Goal: Information Seeking & Learning: Learn about a topic

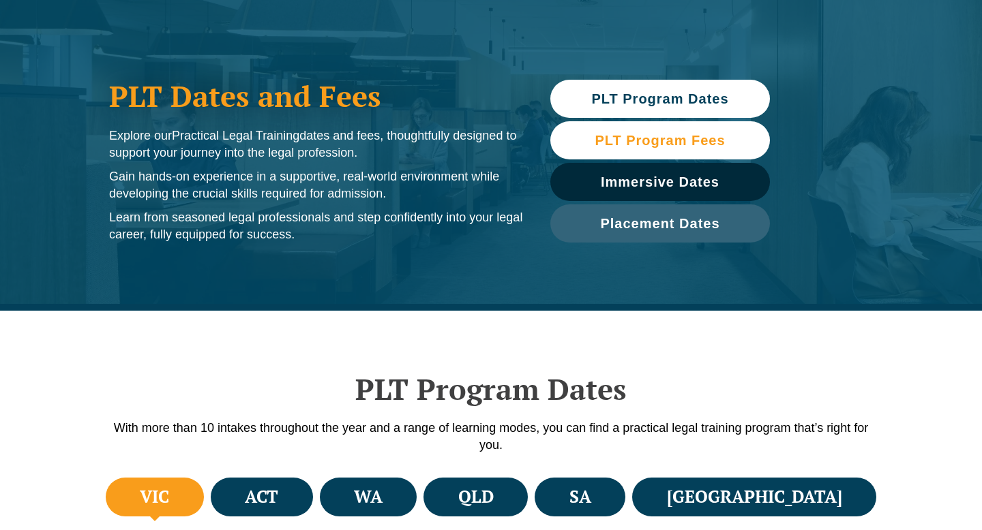
scroll to position [102, 0]
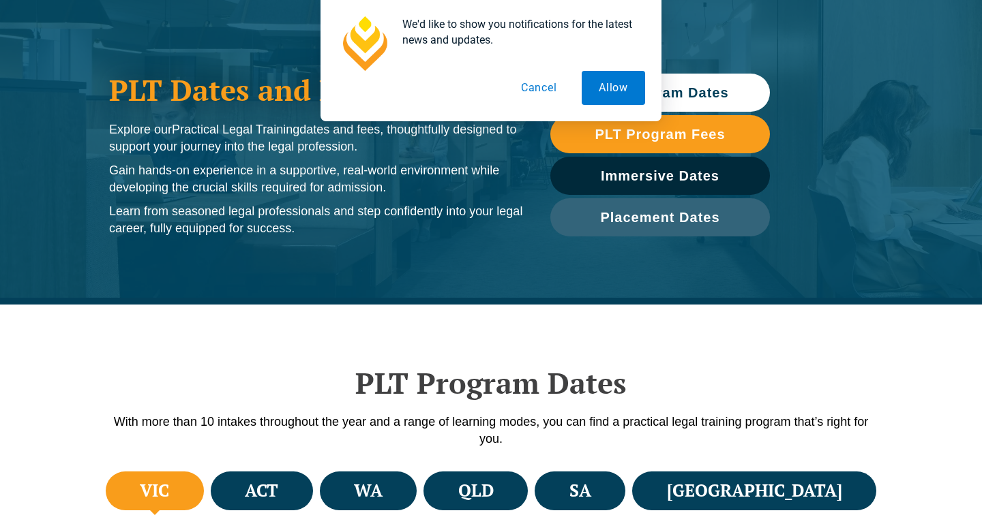
click at [675, 89] on div "We'd like to show you notifications for the latest news and updates. Allow Canc…" at bounding box center [491, 60] width 982 height 121
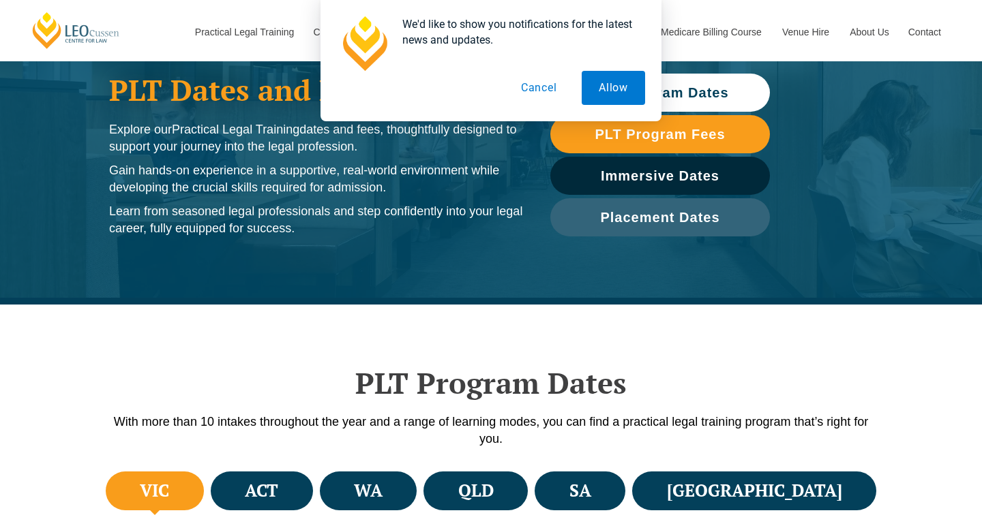
click at [545, 95] on button "Cancel" at bounding box center [539, 88] width 70 height 34
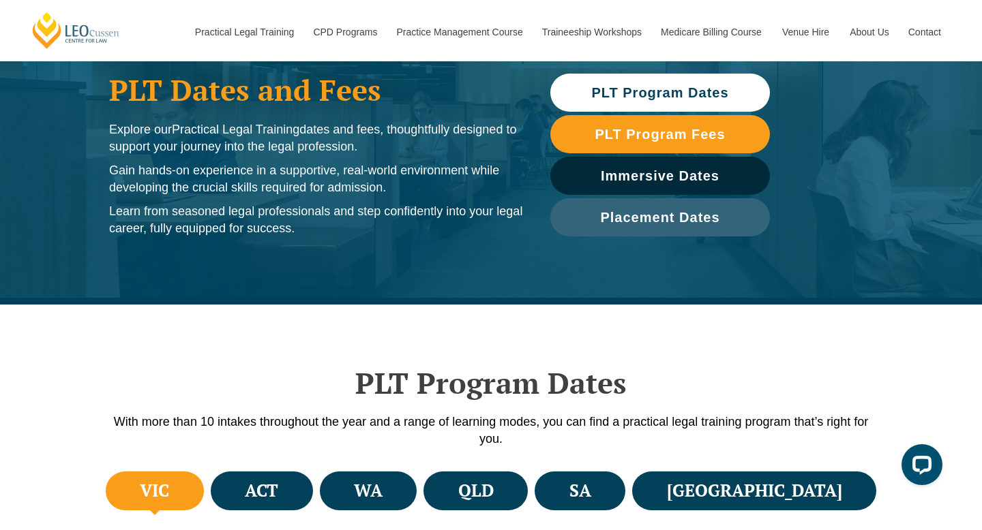
scroll to position [0, 0]
click at [646, 97] on span "PLT Program Dates" at bounding box center [659, 93] width 137 height 14
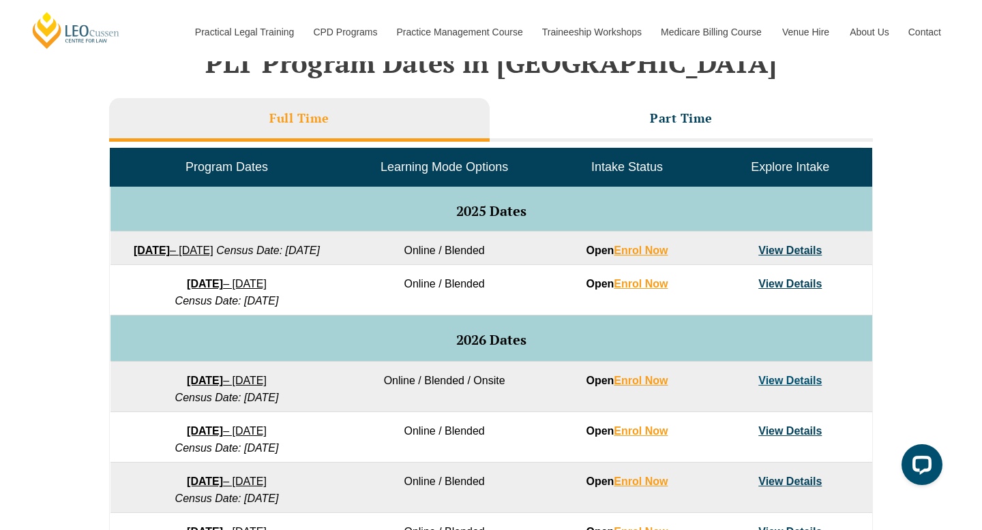
scroll to position [588, 0]
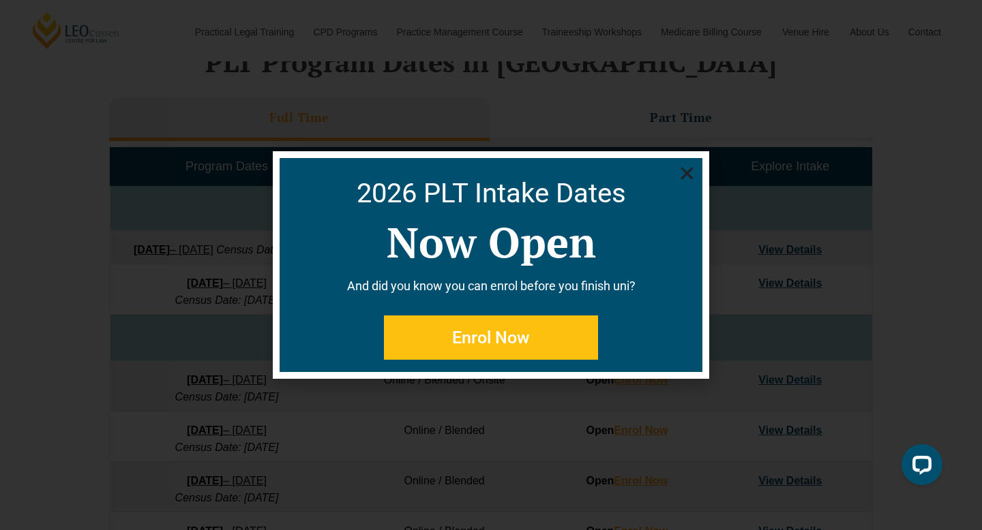
click at [684, 179] on icon "Close" at bounding box center [686, 173] width 17 height 17
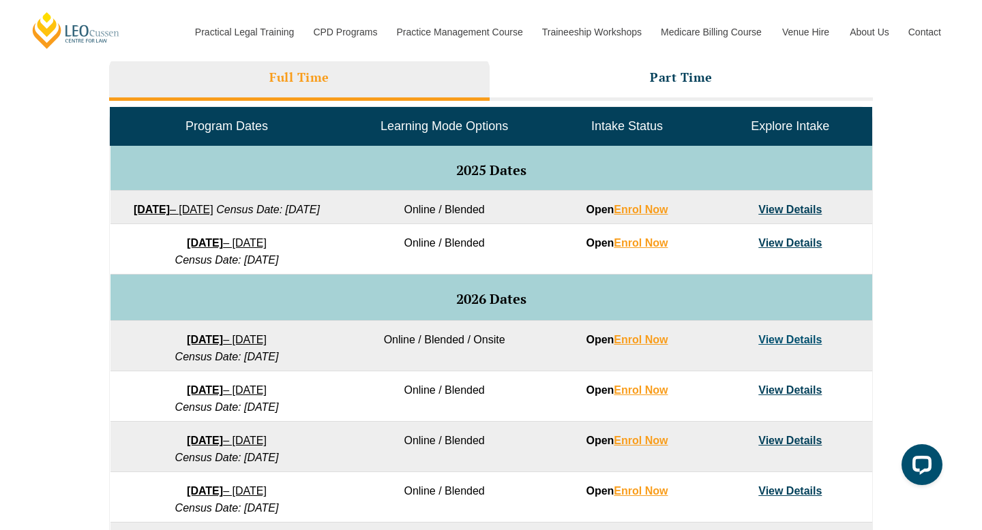
scroll to position [640, 0]
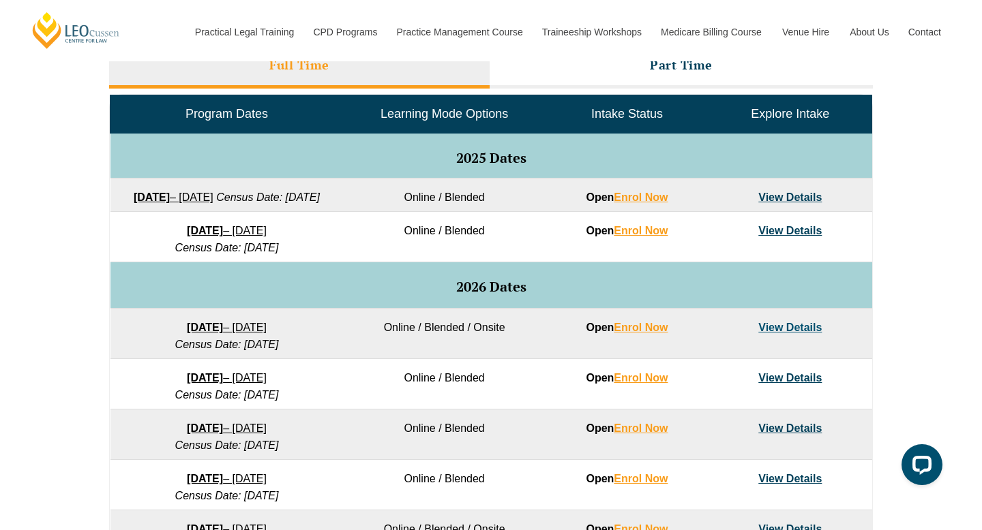
click at [804, 237] on link "View Details" at bounding box center [789, 231] width 63 height 12
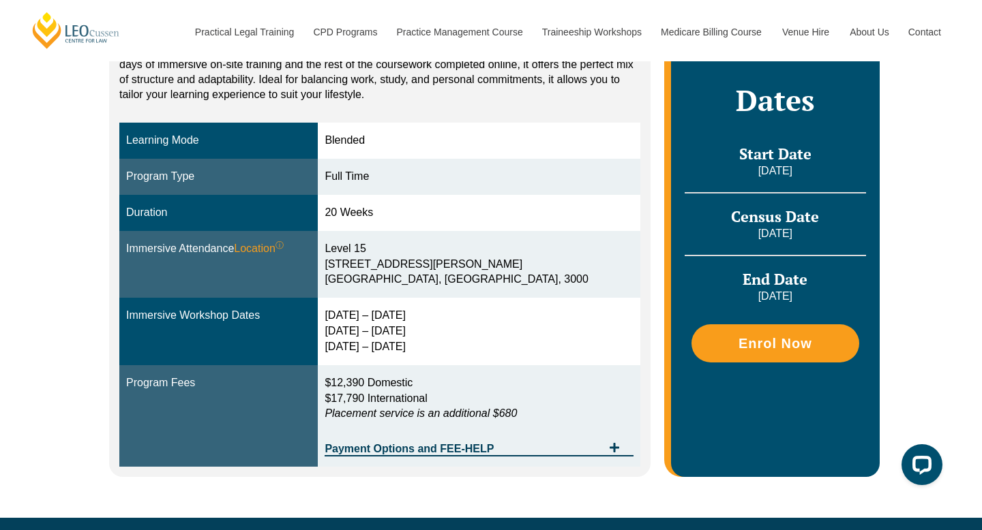
scroll to position [320, 0]
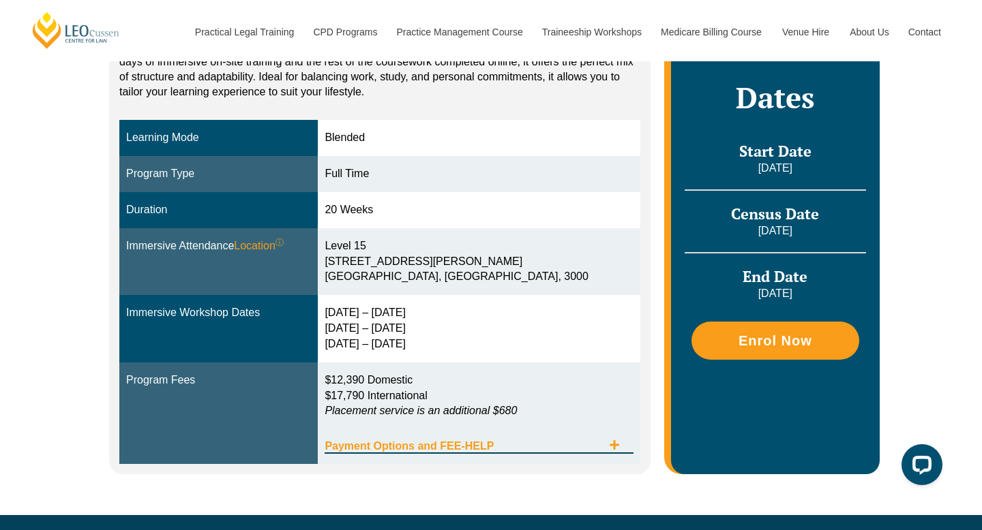
click at [445, 442] on span "Payment Options and FEE-HELP" at bounding box center [463, 446] width 277 height 11
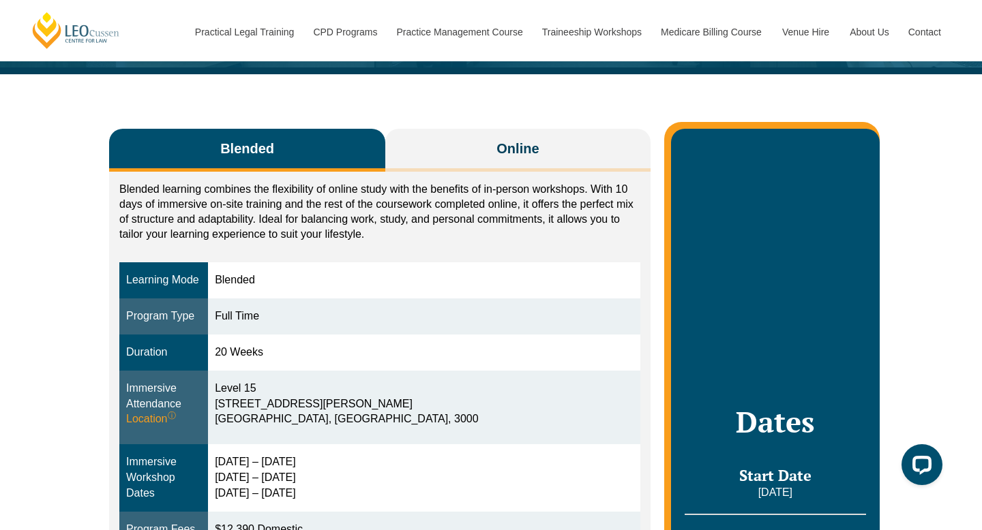
scroll to position [63, 0]
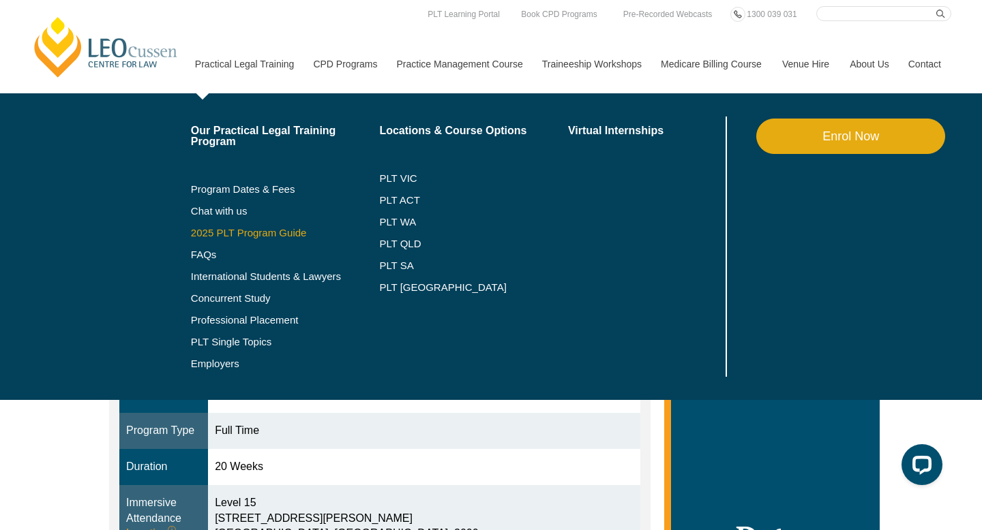
click at [220, 235] on link "2025 PLT Program Guide" at bounding box center [268, 233] width 155 height 11
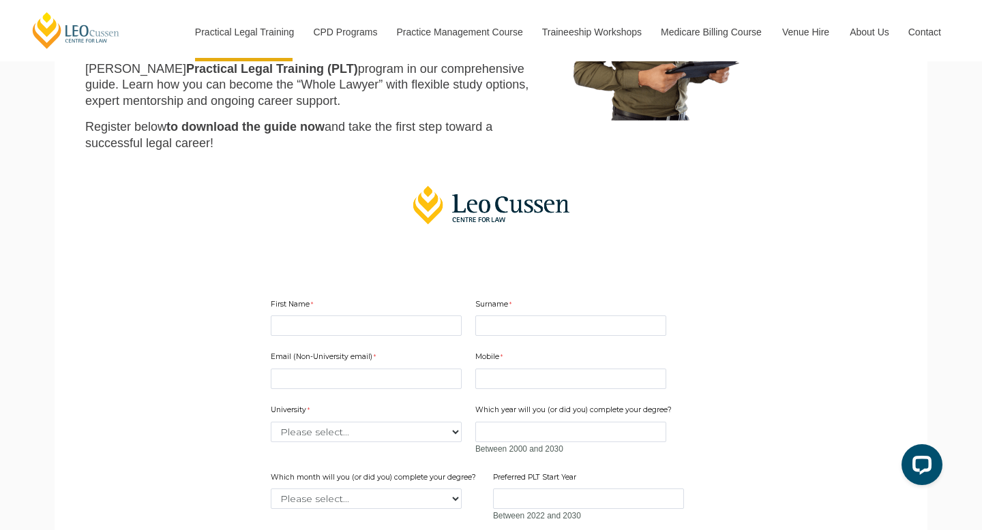
scroll to position [160, 0]
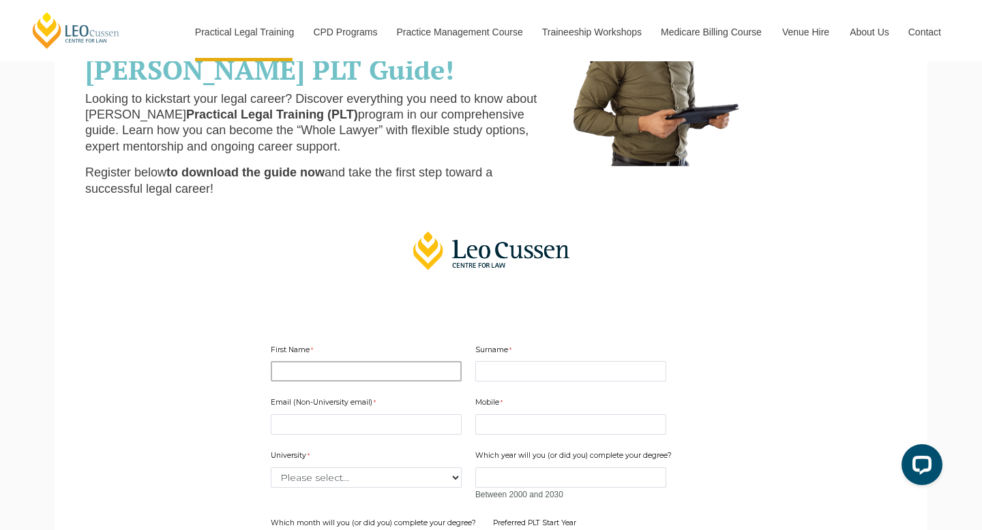
click at [310, 376] on input "First Name" at bounding box center [366, 371] width 191 height 20
type input "Nicole"
type input "Brideson"
type input "0473892529"
click at [352, 418] on input "Email (Non-University email)" at bounding box center [366, 425] width 191 height 20
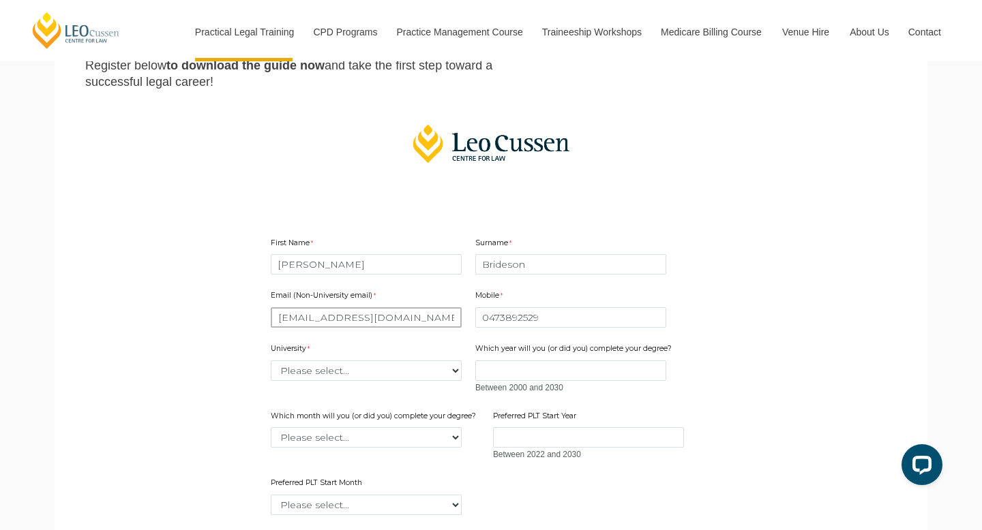
scroll to position [277, 0]
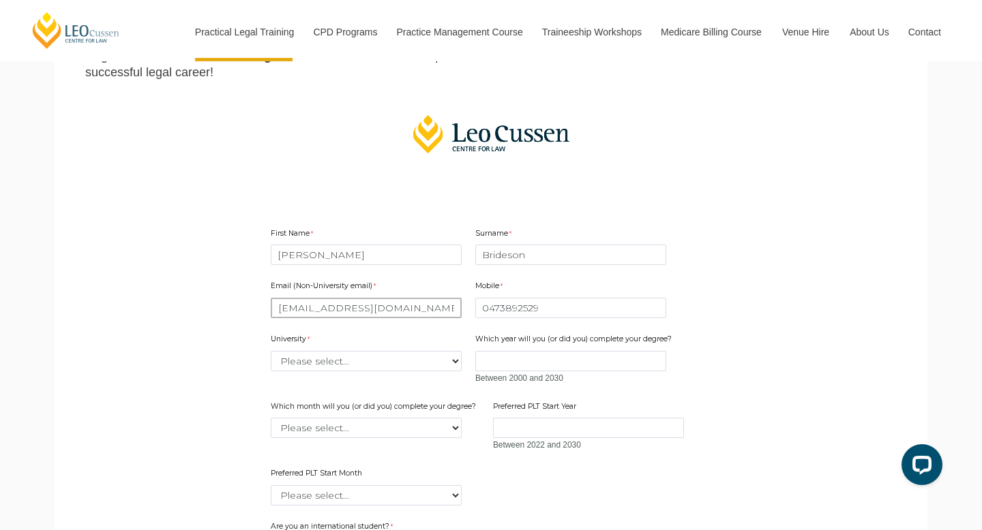
type input "nicoleabrideson@gmail.com"
click at [308, 367] on select "Please select... Australian Catholic University Australian National University …" at bounding box center [366, 361] width 191 height 20
select select "tfa_2179"
click at [518, 363] on input "Which year will you (or did you) complete your degree?" at bounding box center [570, 361] width 191 height 20
type input "2025"
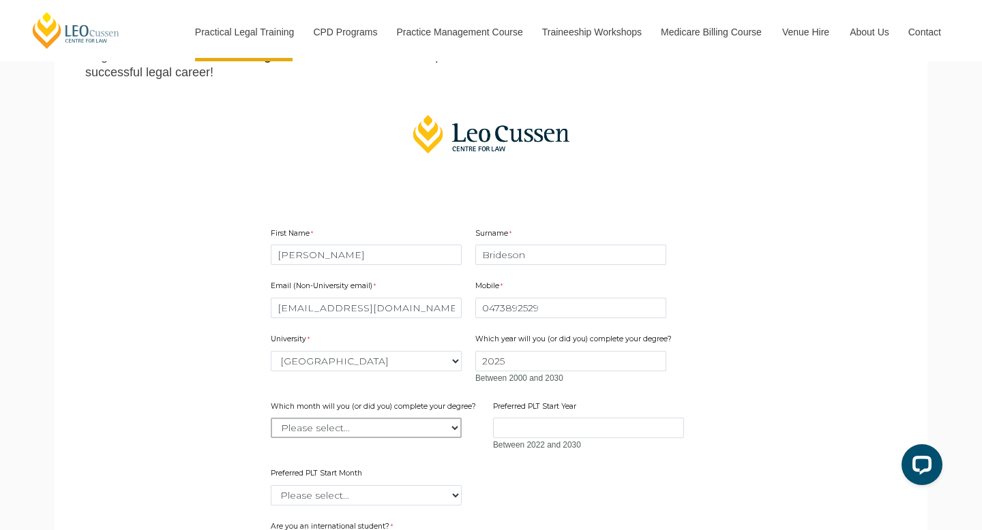
click at [380, 423] on select "Please select... January February March April May June July August September Oc…" at bounding box center [366, 428] width 191 height 20
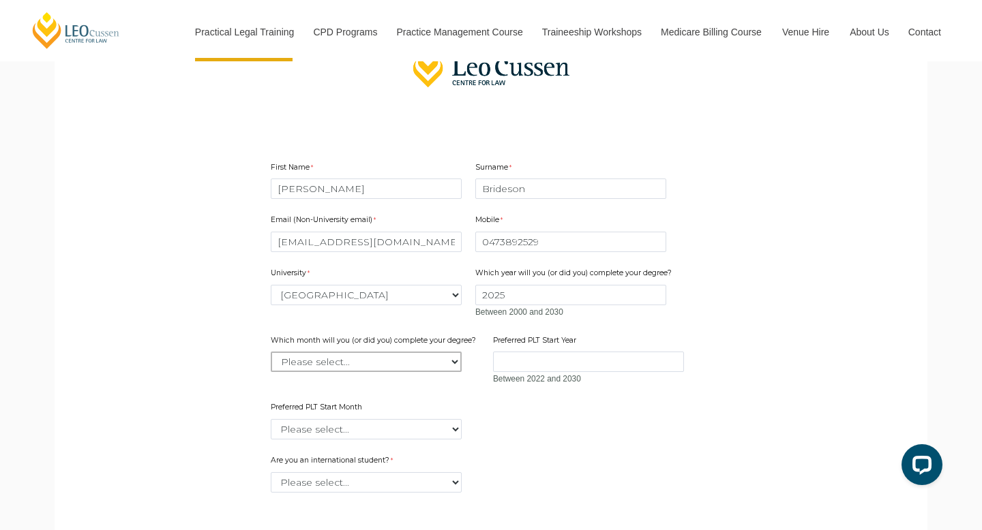
scroll to position [386, 0]
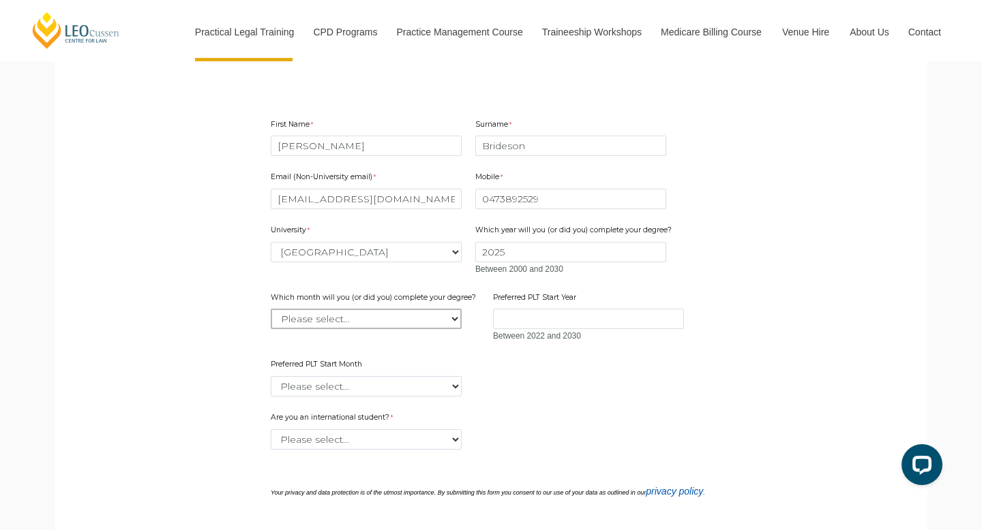
click at [337, 316] on select "Please select... January February March April May June July August September Oc…" at bounding box center [366, 319] width 191 height 20
select select "tfa_2232"
click at [514, 325] on input "Preferred PLT Start Year" at bounding box center [588, 319] width 191 height 20
type input "2025"
click at [372, 385] on select "Please select... January February March April May June July August September Oc…" at bounding box center [366, 386] width 191 height 20
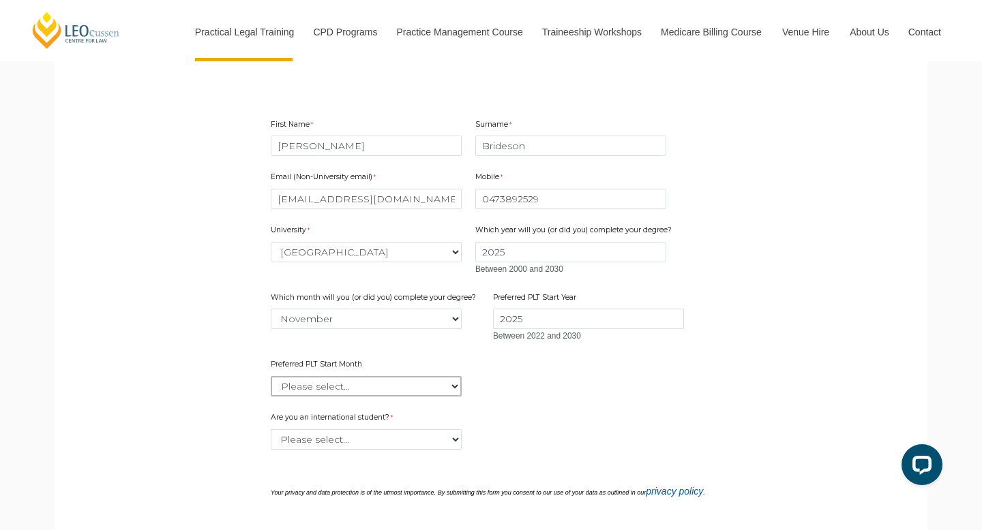
select select "tfa_2346"
click at [363, 438] on select "Please select... Yes No" at bounding box center [366, 440] width 191 height 20
select select "tfa_60"
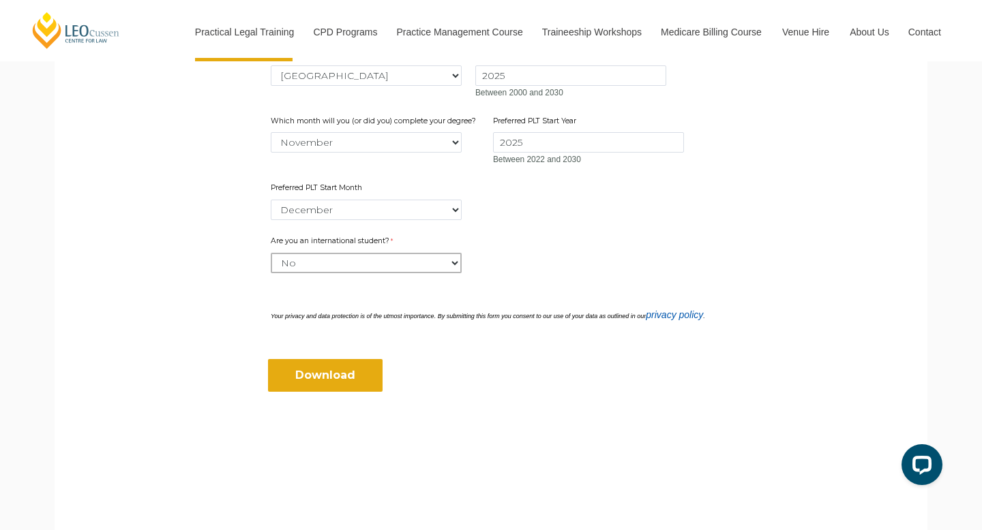
scroll to position [631, 0]
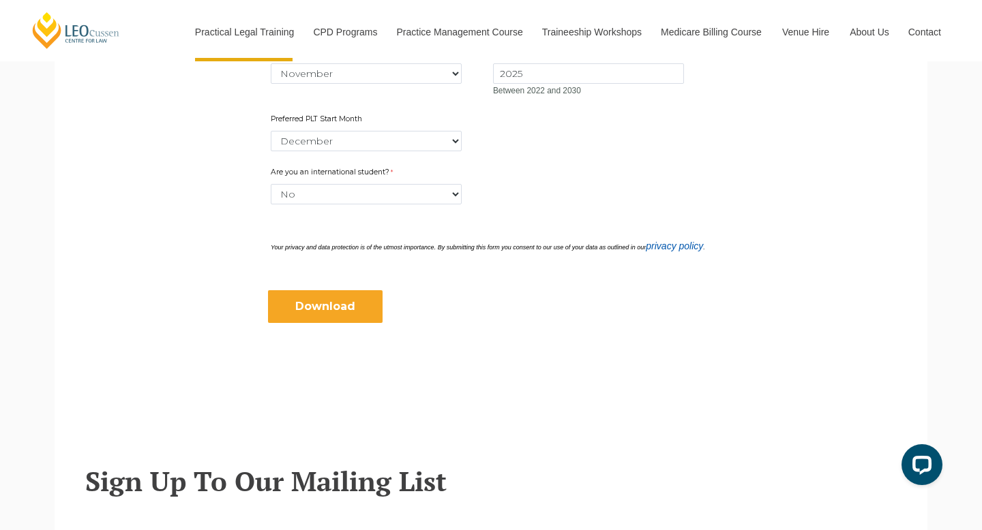
click at [337, 308] on input "Download" at bounding box center [325, 306] width 115 height 33
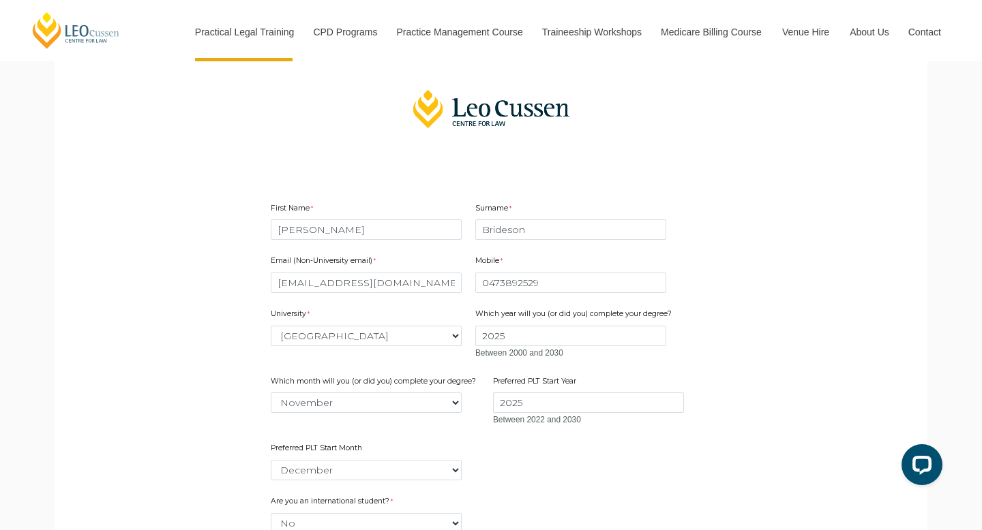
scroll to position [303, 0]
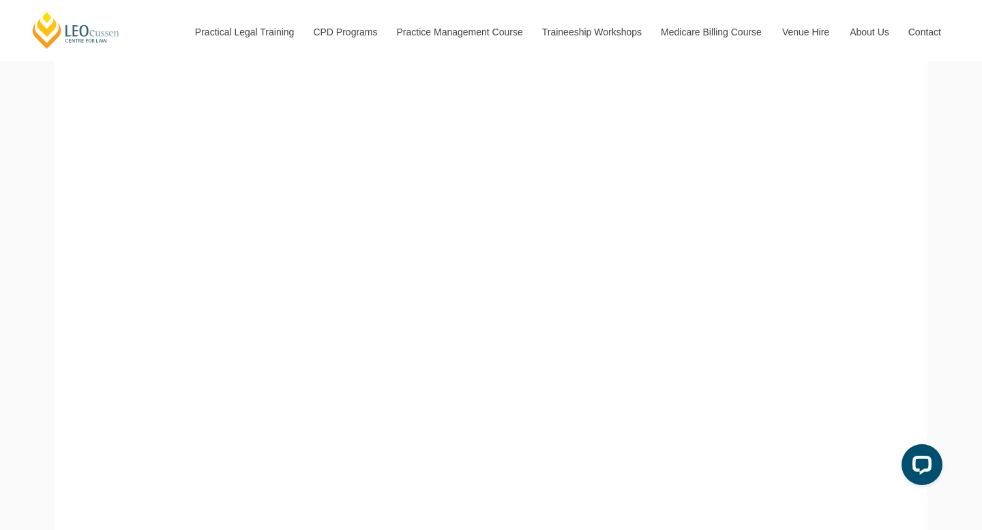
scroll to position [214, 0]
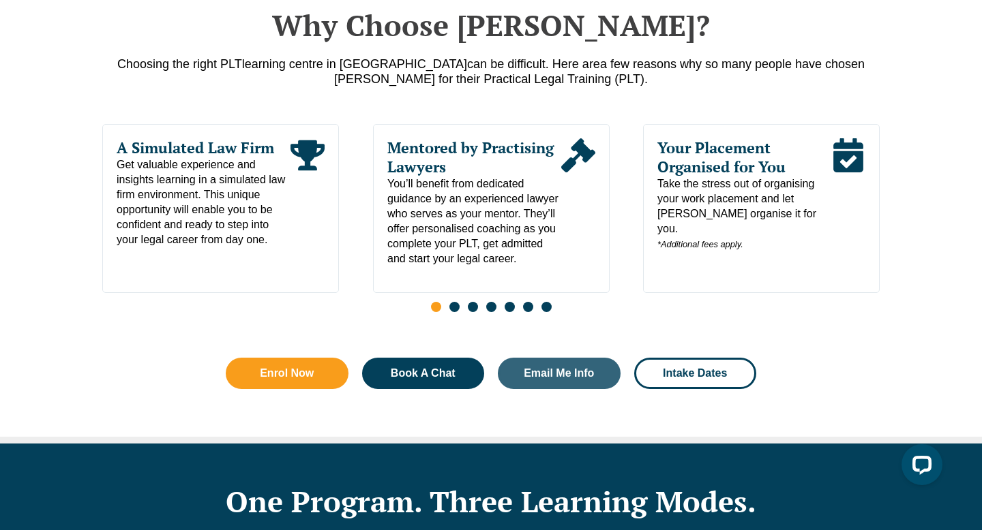
click at [452, 312] on span "Go to slide 2" at bounding box center [454, 307] width 10 height 10
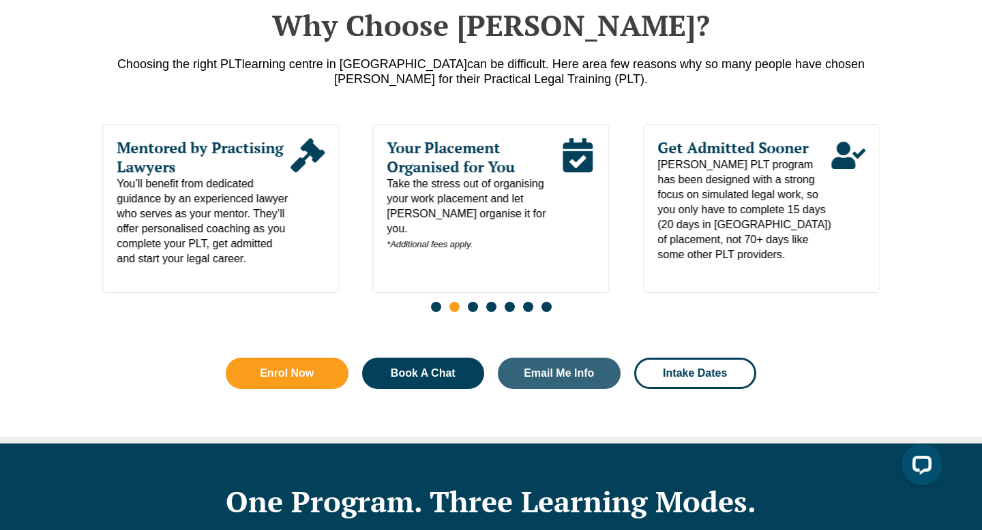
click at [471, 312] on span "Go to slide 3" at bounding box center [473, 307] width 10 height 10
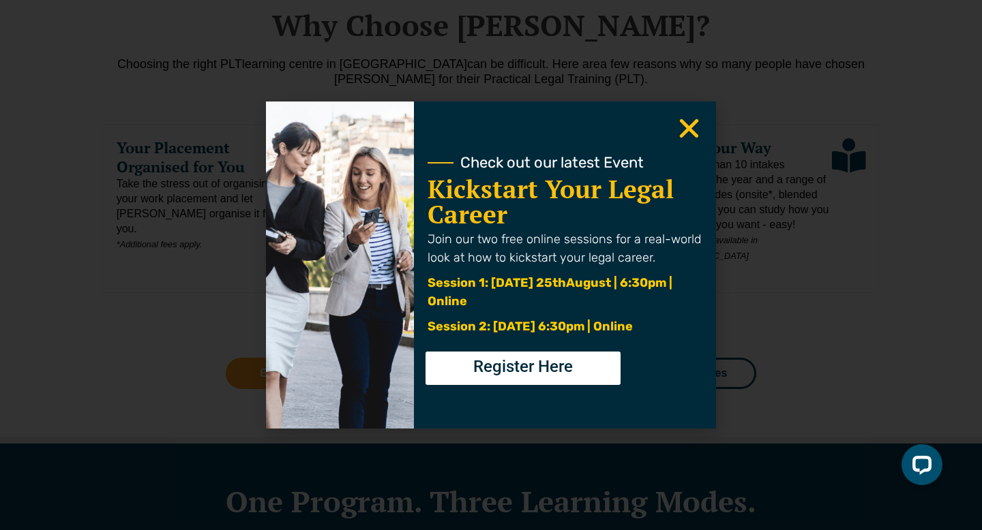
click at [689, 128] on use "Close" at bounding box center [689, 128] width 19 height 19
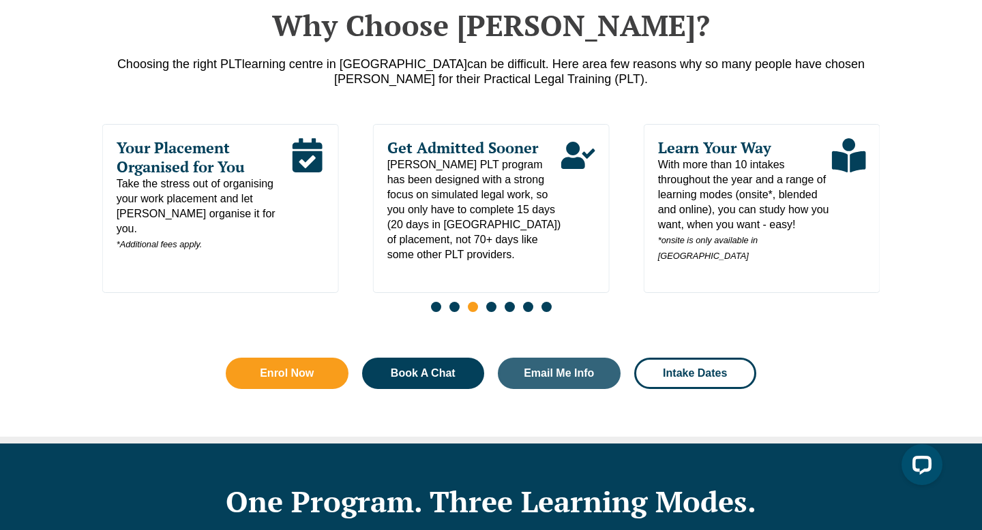
click at [489, 312] on span "Go to slide 4" at bounding box center [491, 307] width 10 height 10
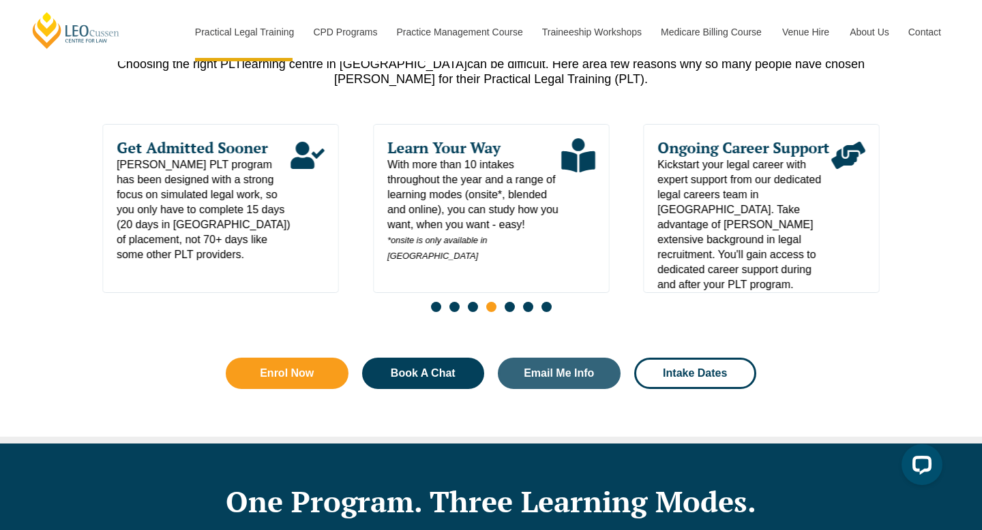
click at [502, 312] on div "Slides" at bounding box center [490, 309] width 777 height 16
click at [507, 312] on span "Go to slide 5" at bounding box center [509, 307] width 10 height 10
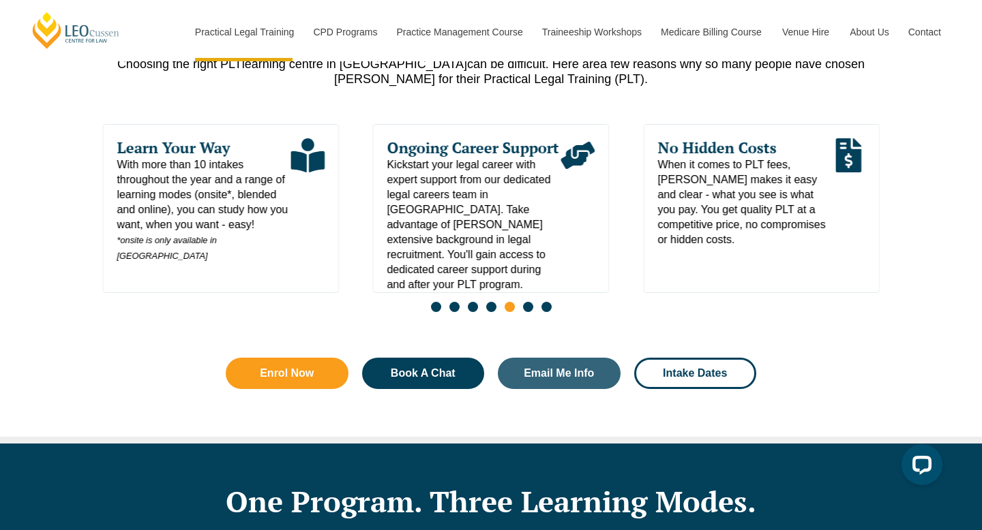
click at [523, 310] on span "Go to slide 6" at bounding box center [528, 307] width 10 height 10
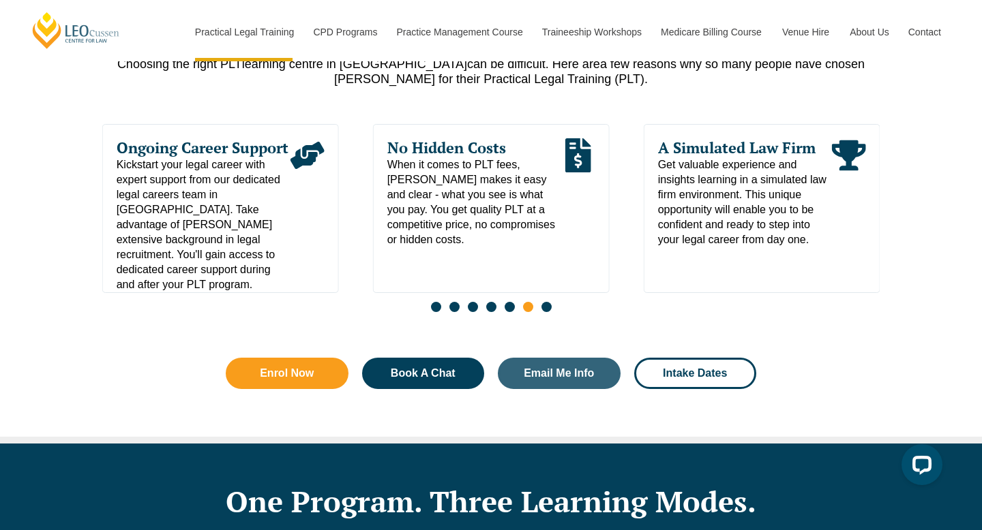
click at [547, 311] on span "Go to slide 7" at bounding box center [546, 307] width 10 height 10
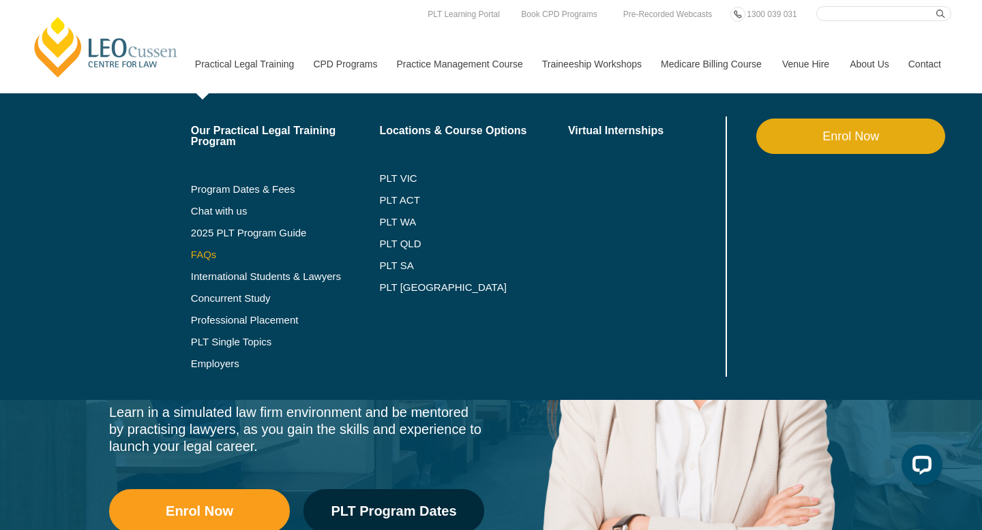
click at [191, 254] on link "FAQs" at bounding box center [285, 255] width 189 height 11
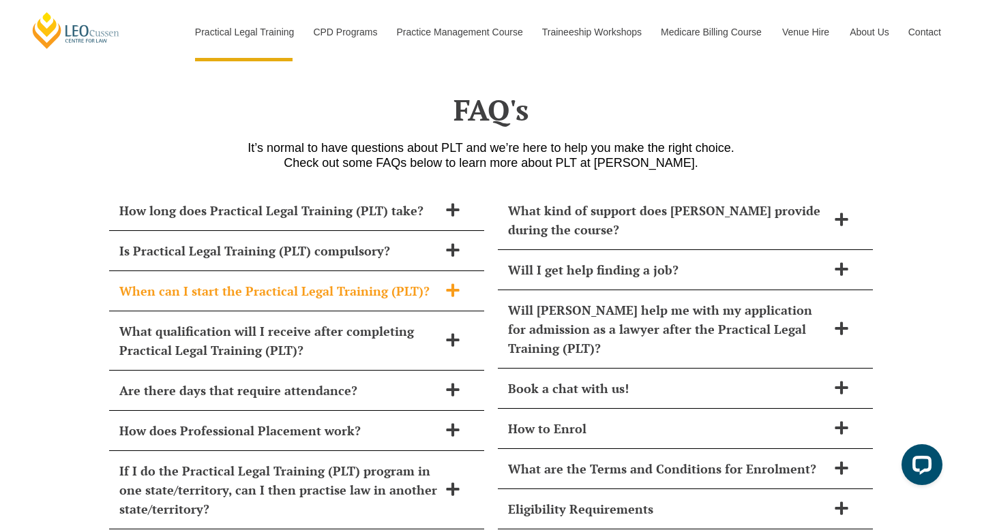
click at [235, 282] on span "When can I start the Practical Legal Training (PLT)?" at bounding box center [278, 291] width 319 height 19
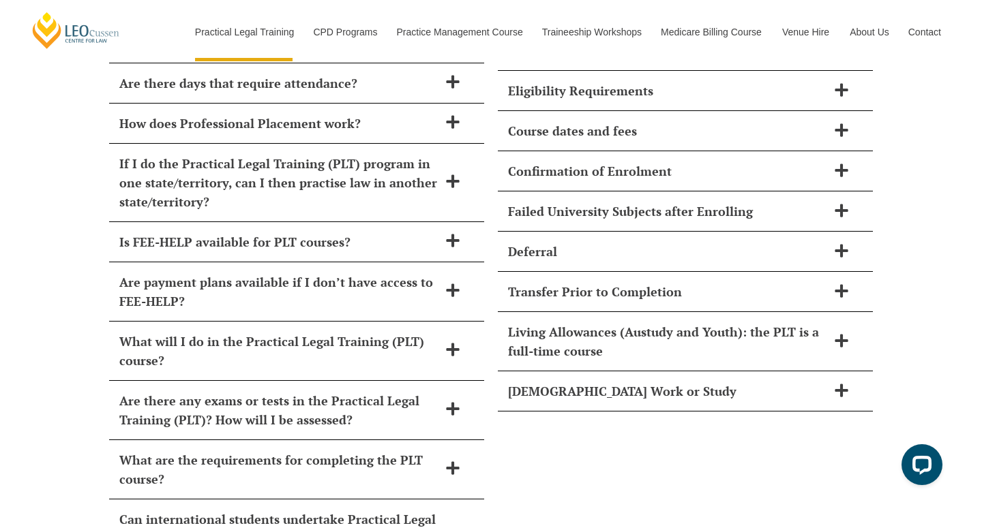
scroll to position [6158, 0]
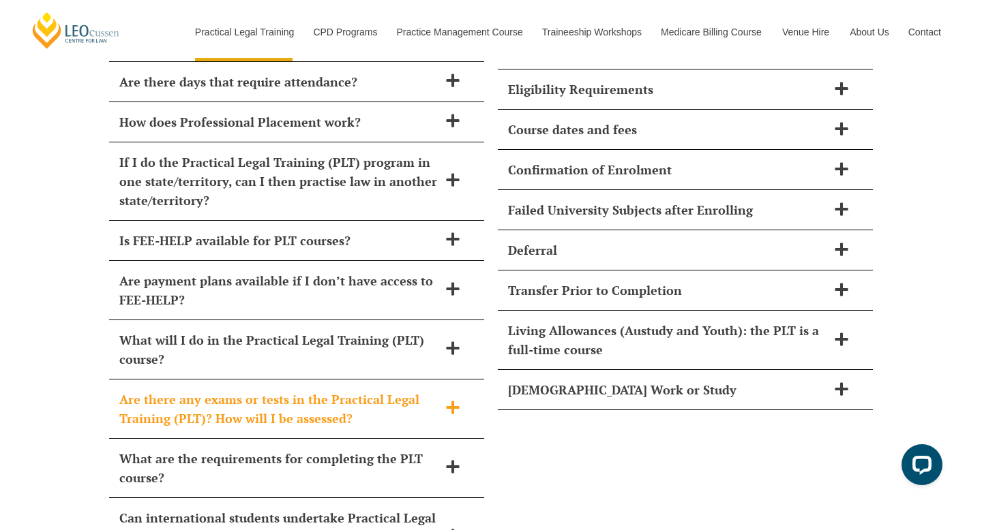
click at [149, 390] on span "Are there any exams or tests in the Practical Legal Training (PLT)? How will I …" at bounding box center [278, 409] width 319 height 38
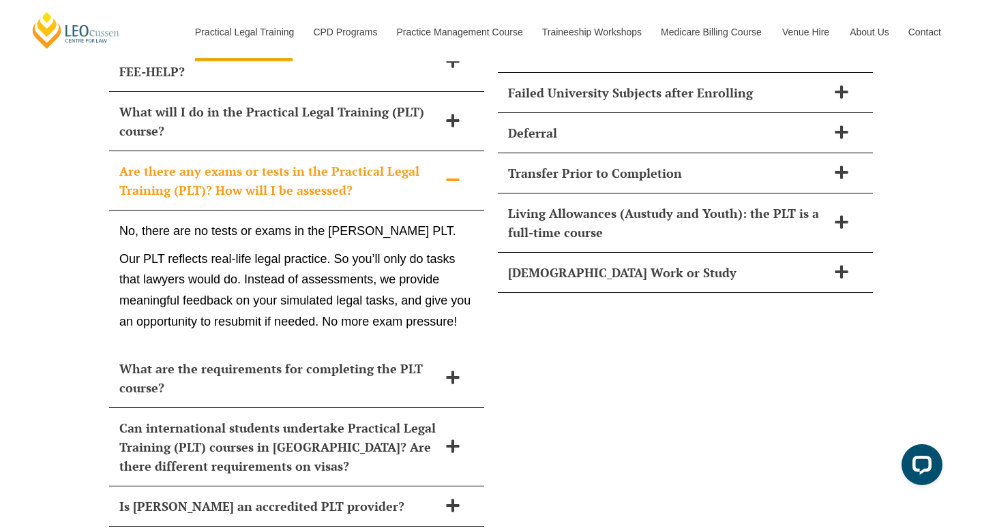
scroll to position [6281, 0]
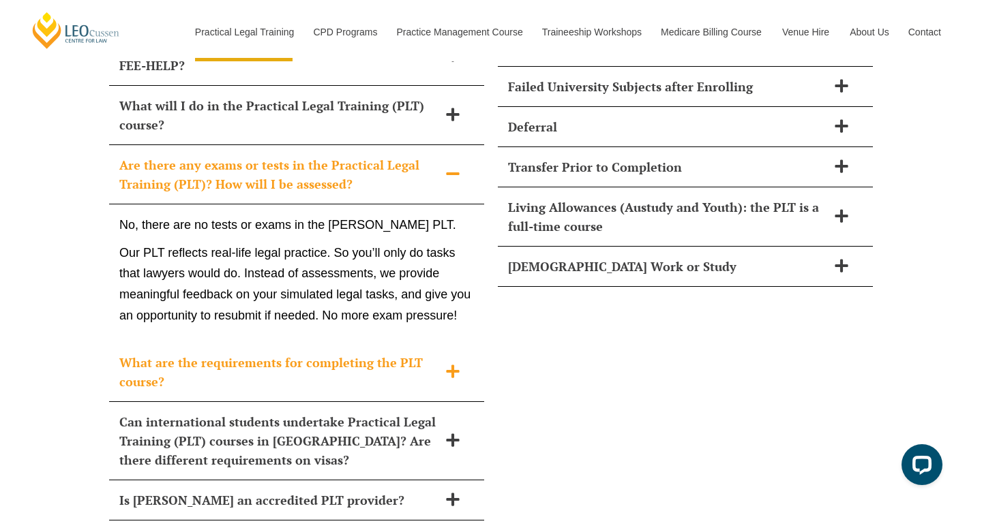
click at [217, 353] on span "What are the requirements for completing the PLT course?" at bounding box center [278, 372] width 319 height 38
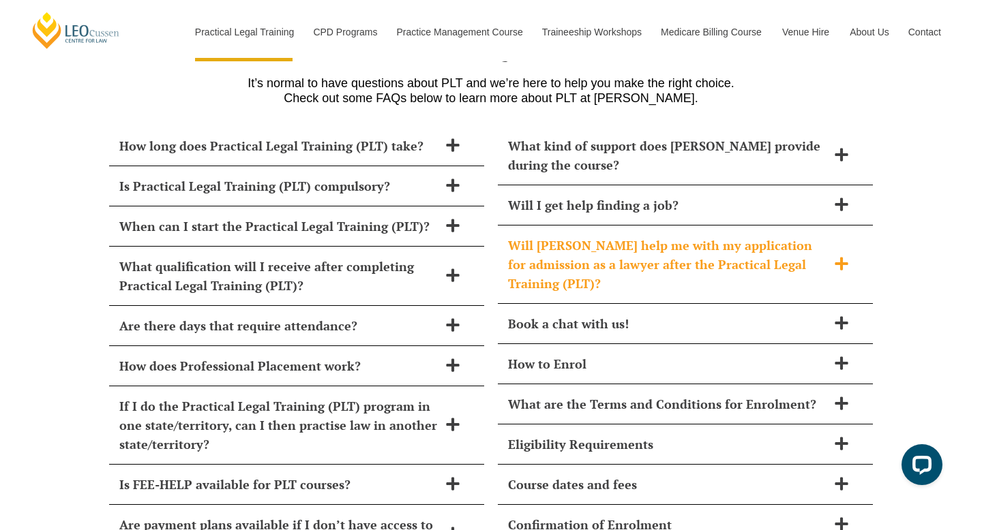
scroll to position [5804, 0]
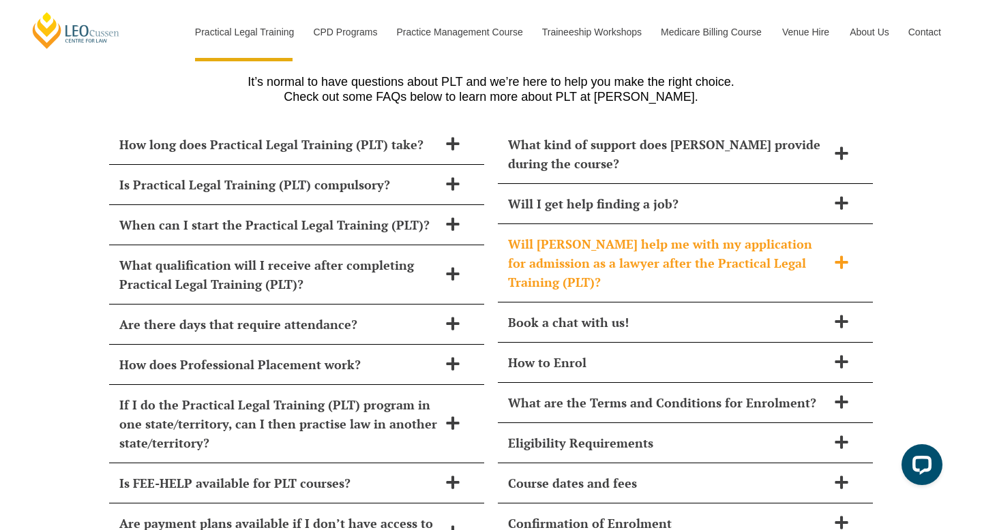
click at [535, 245] on span "Will [PERSON_NAME] help me with my application for admission as a lawyer after …" at bounding box center [667, 263] width 319 height 57
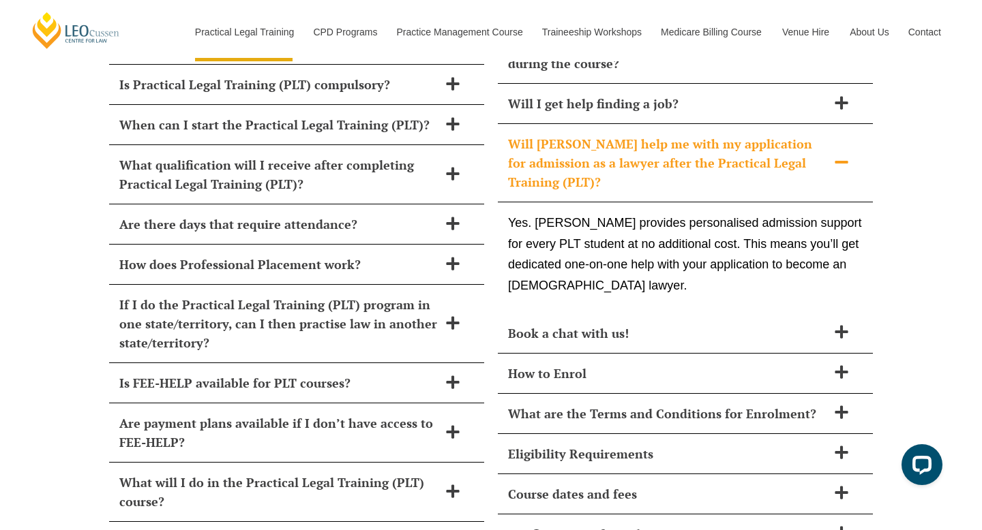
scroll to position [5906, 0]
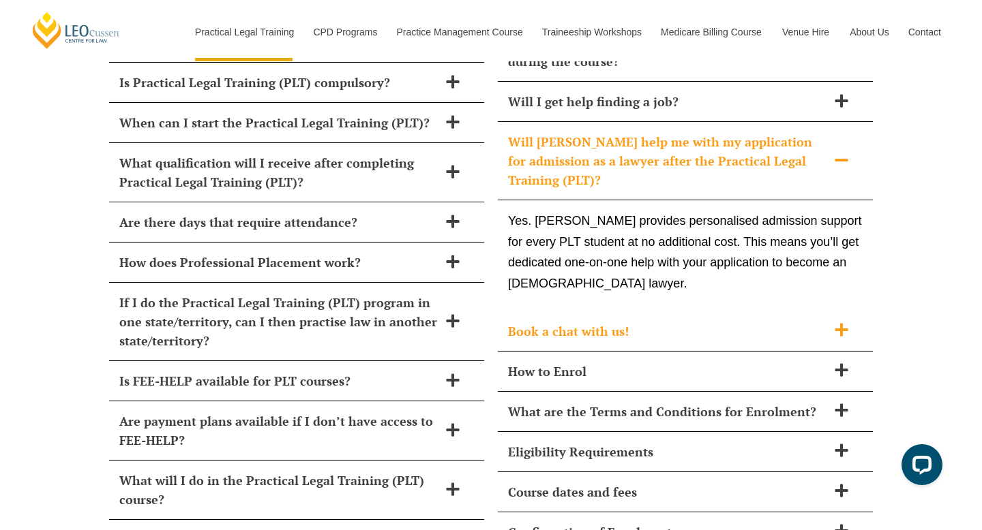
click at [577, 322] on span "Book a chat with us!" at bounding box center [667, 331] width 319 height 19
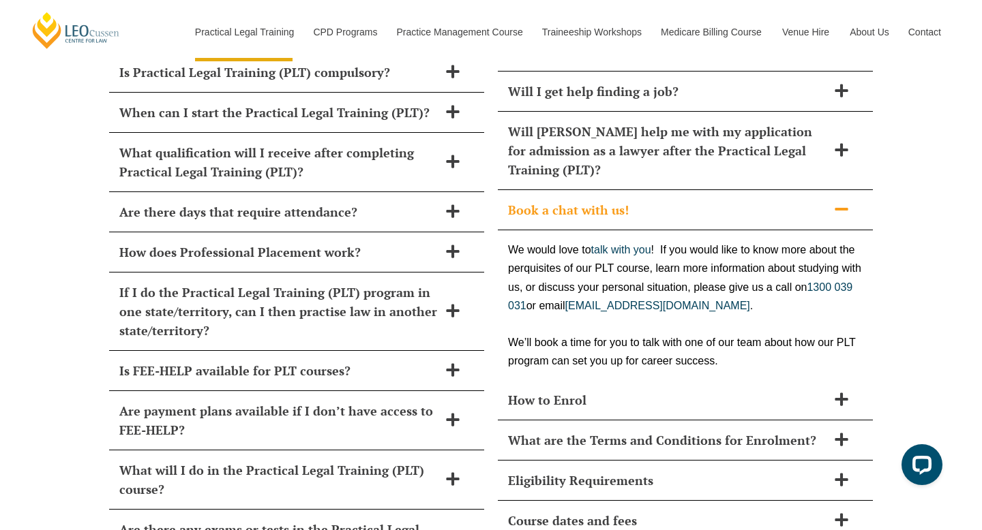
scroll to position [5917, 0]
click at [558, 390] on span "How to Enrol" at bounding box center [667, 399] width 319 height 19
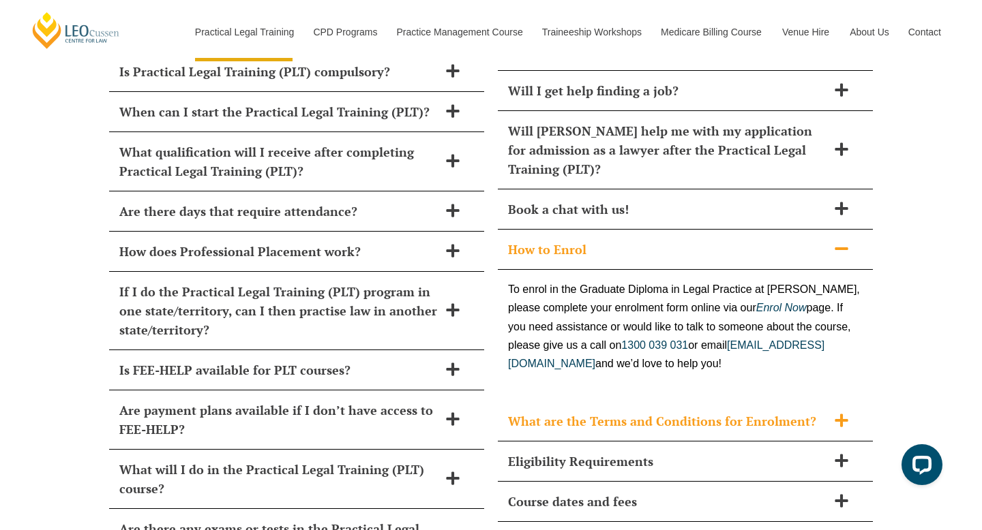
click at [556, 412] on span "What are the Terms and Conditions for Enrolment?" at bounding box center [667, 421] width 319 height 19
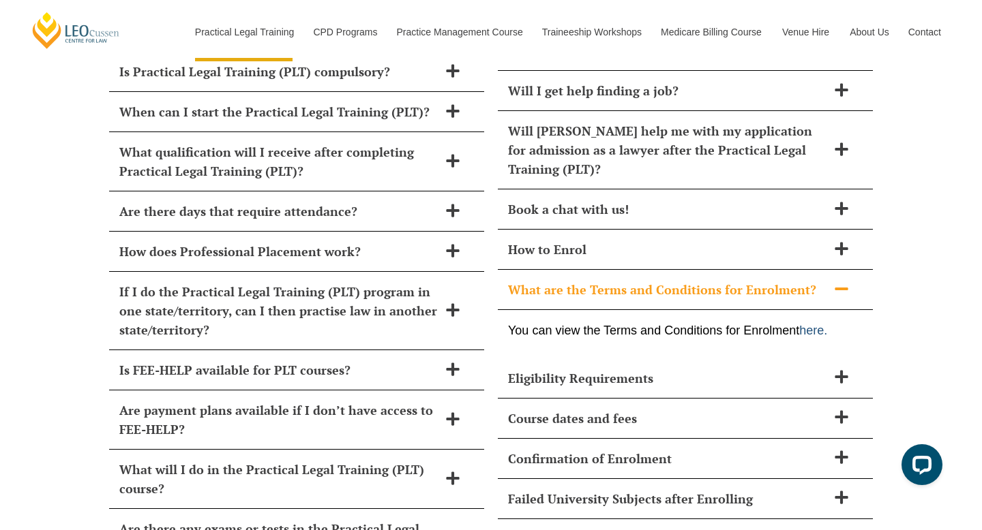
click at [811, 324] on link "here." at bounding box center [813, 331] width 28 height 14
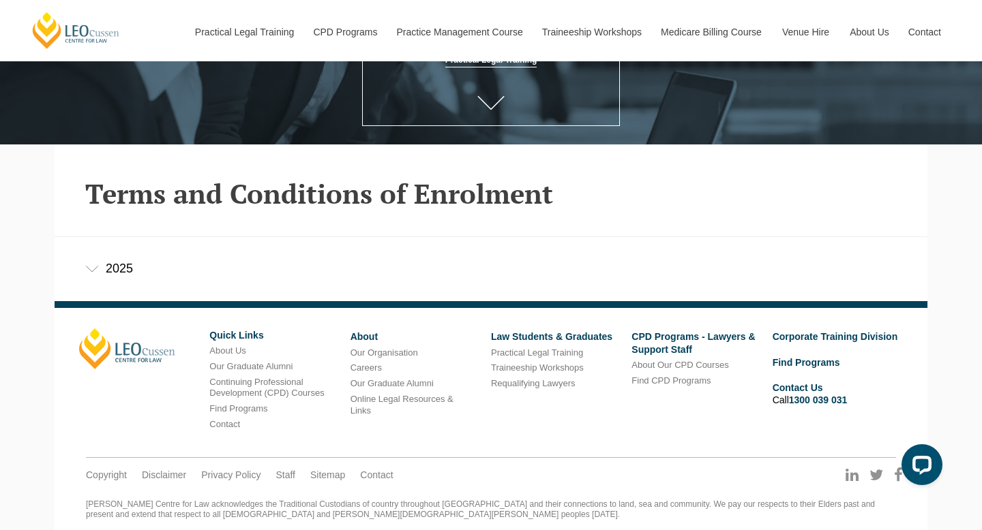
scroll to position [286, 0]
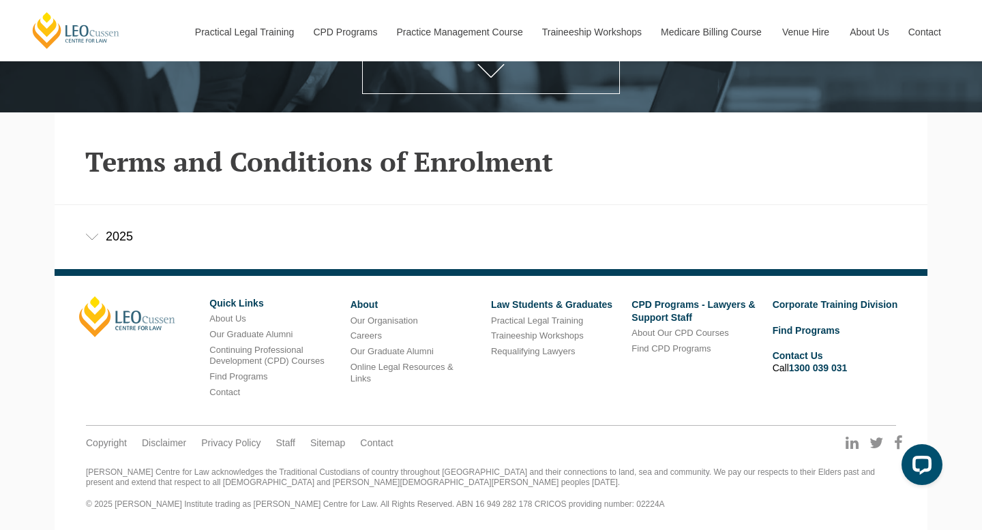
click at [89, 238] on icon at bounding box center [92, 237] width 14 height 7
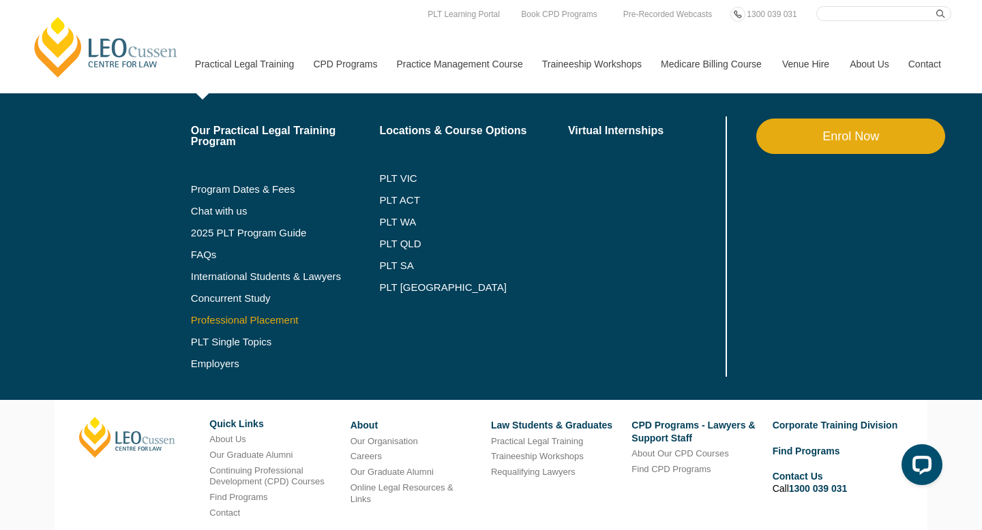
click at [201, 321] on link "Professional Placement" at bounding box center [285, 320] width 189 height 11
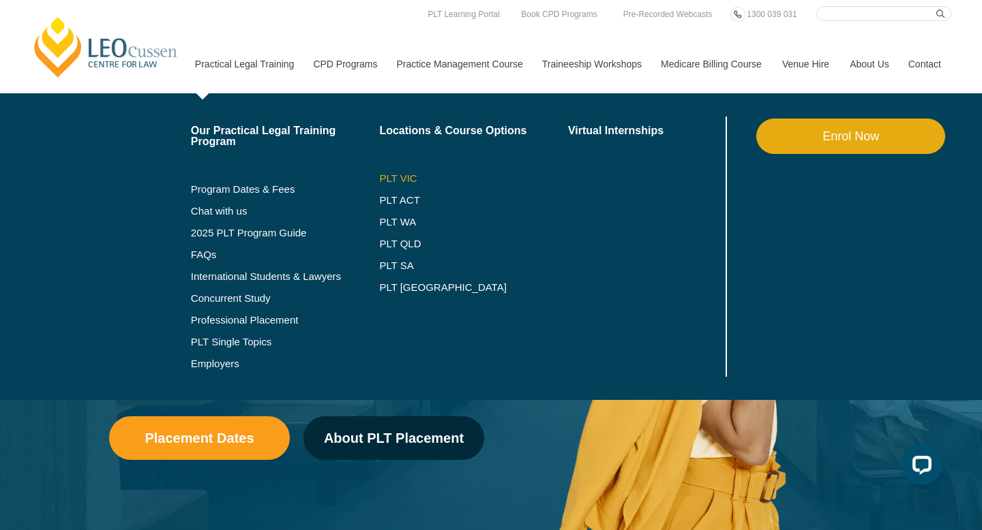
click at [379, 181] on link "PLT VIC" at bounding box center [473, 178] width 189 height 11
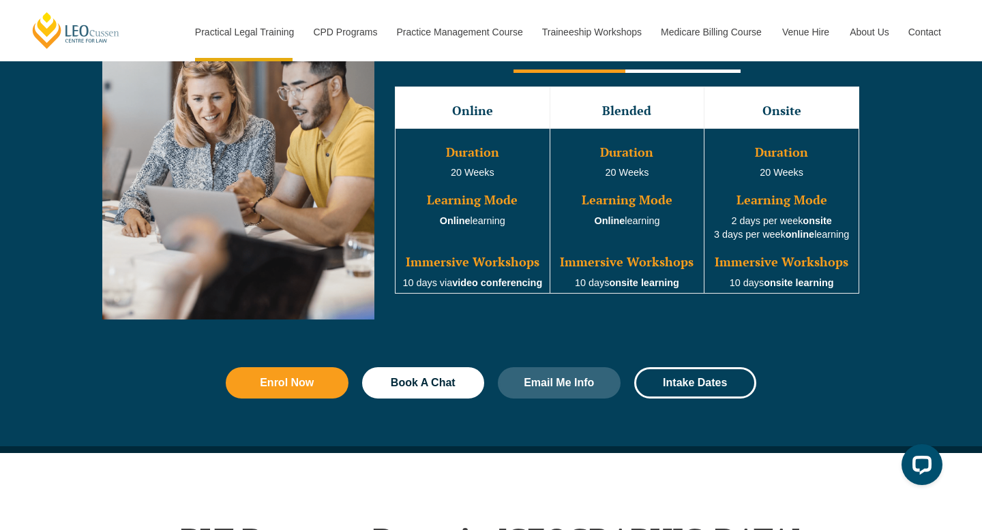
scroll to position [1332, 0]
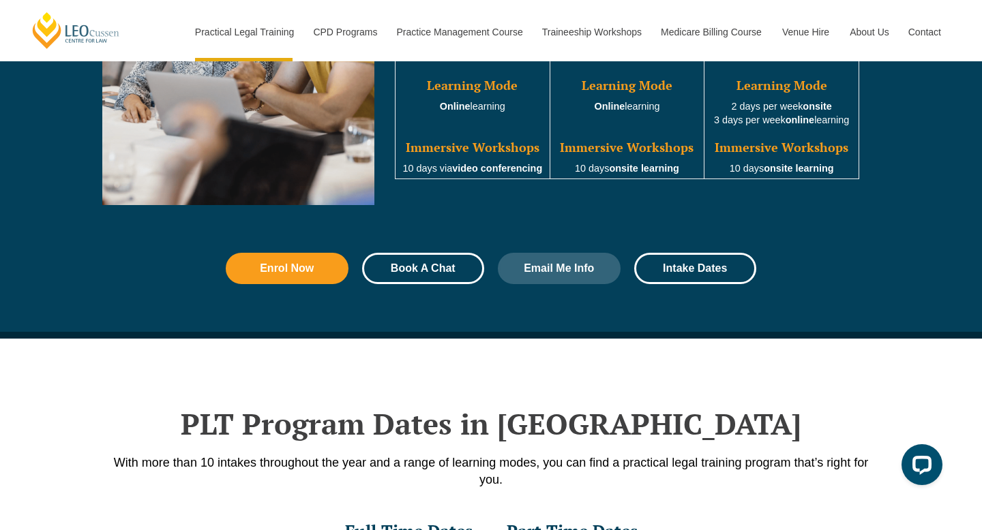
click at [435, 274] on span "Book A Chat" at bounding box center [423, 268] width 65 height 11
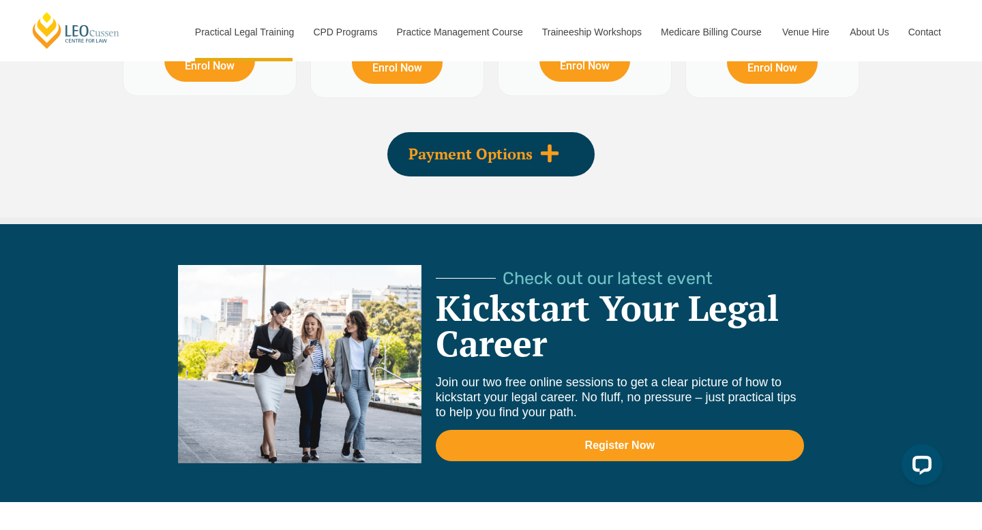
scroll to position [2769, 0]
